Goal: Check status

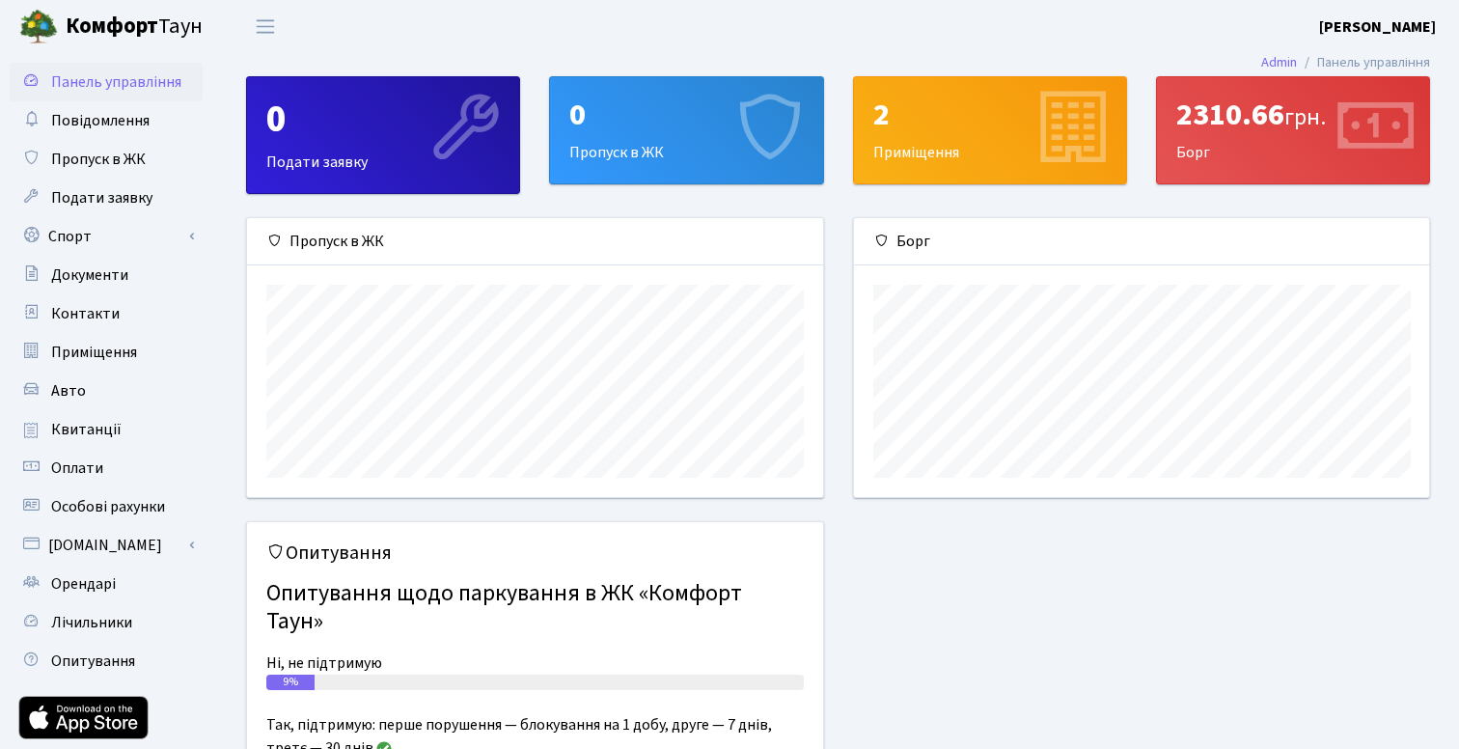
scroll to position [279, 575]
click at [124, 426] on link "Квитанції" at bounding box center [106, 429] width 193 height 39
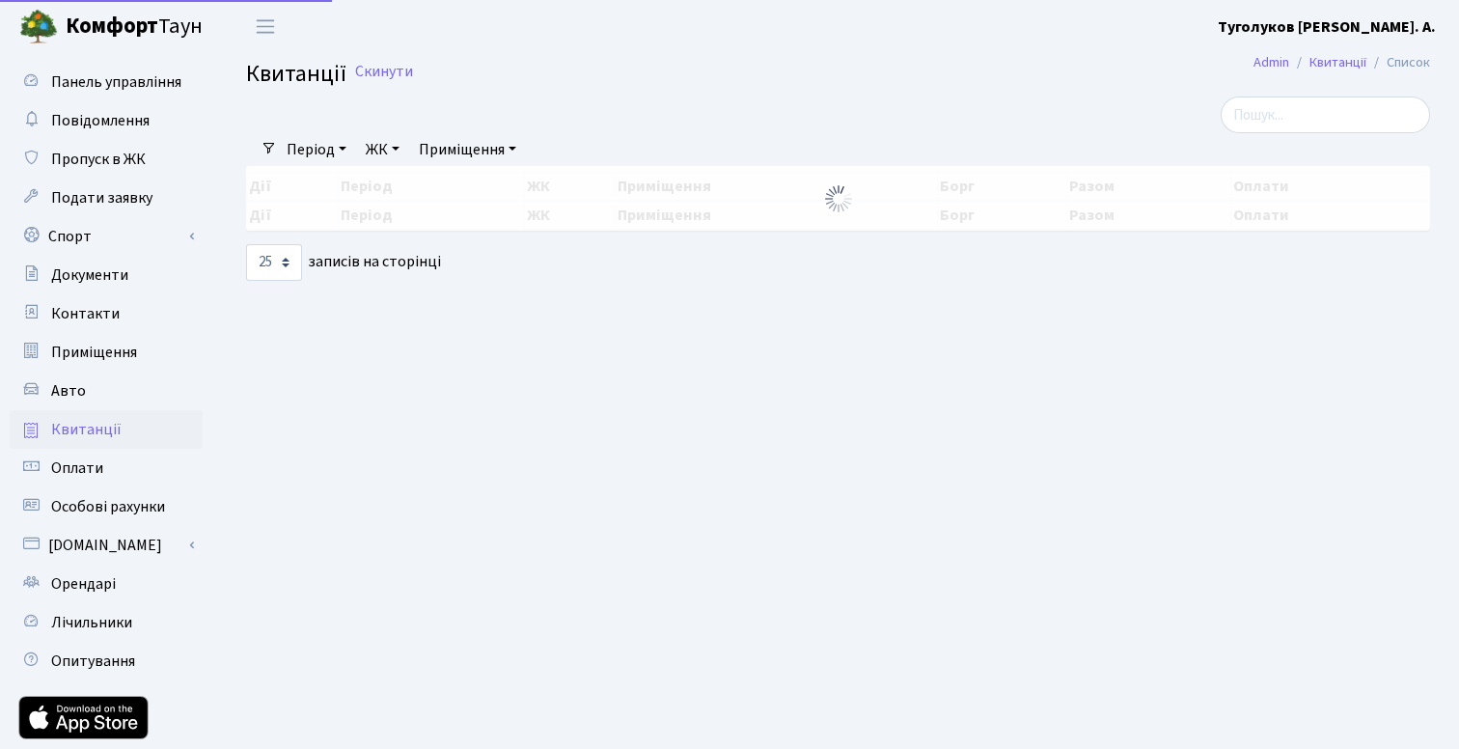
select select "25"
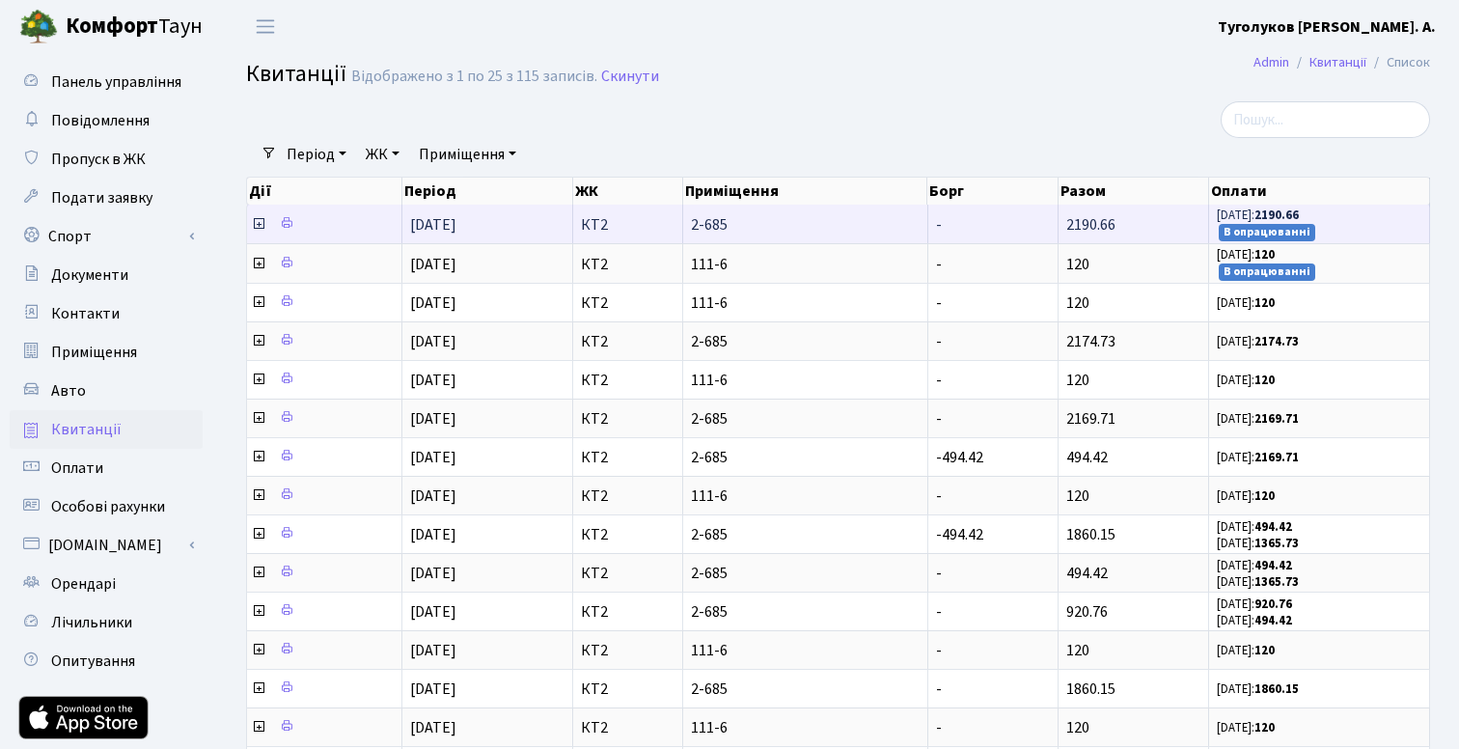
click at [1076, 212] on td "2190.66" at bounding box center [1134, 224] width 151 height 39
click at [255, 226] on icon at bounding box center [258, 223] width 15 height 15
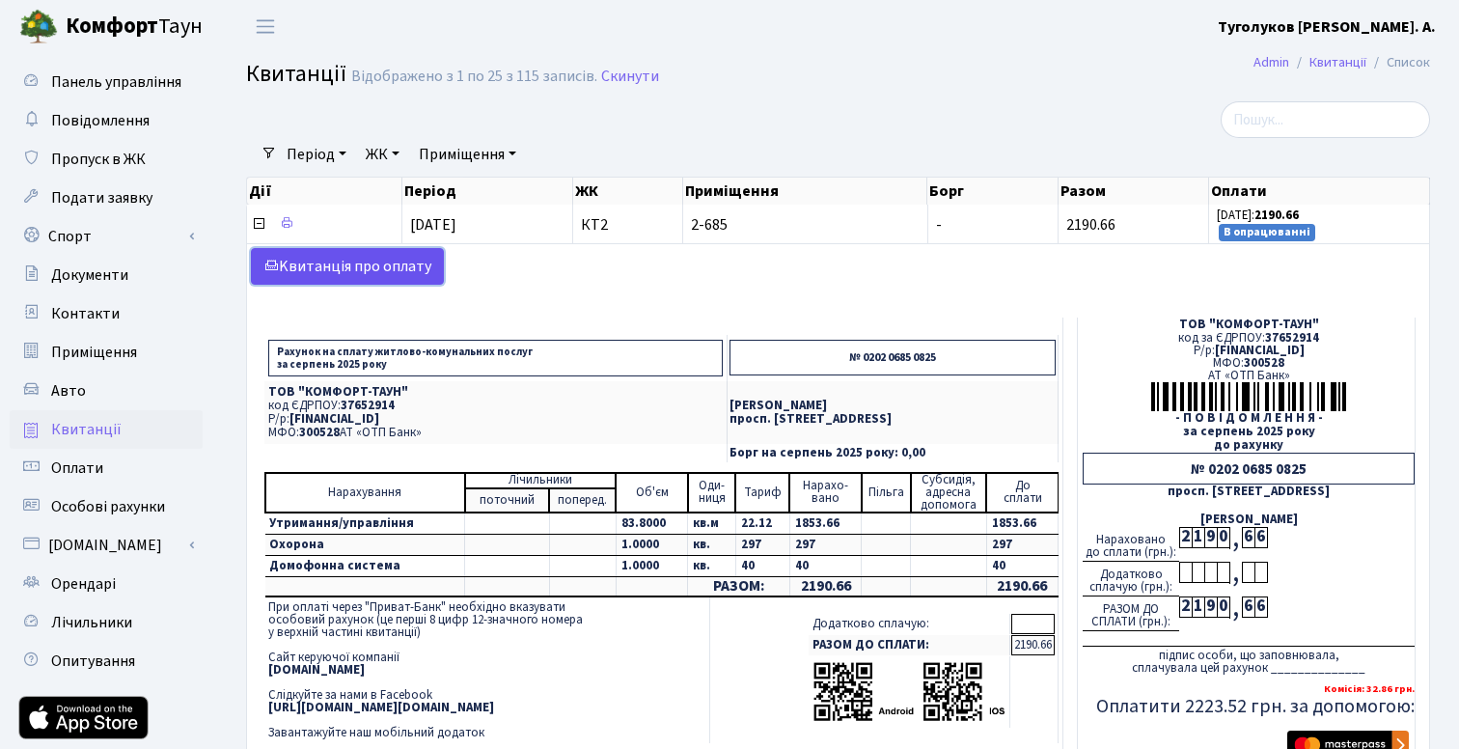
click at [373, 267] on link "Kвитанція про оплату" at bounding box center [347, 266] width 193 height 37
